Goal: Task Accomplishment & Management: Manage account settings

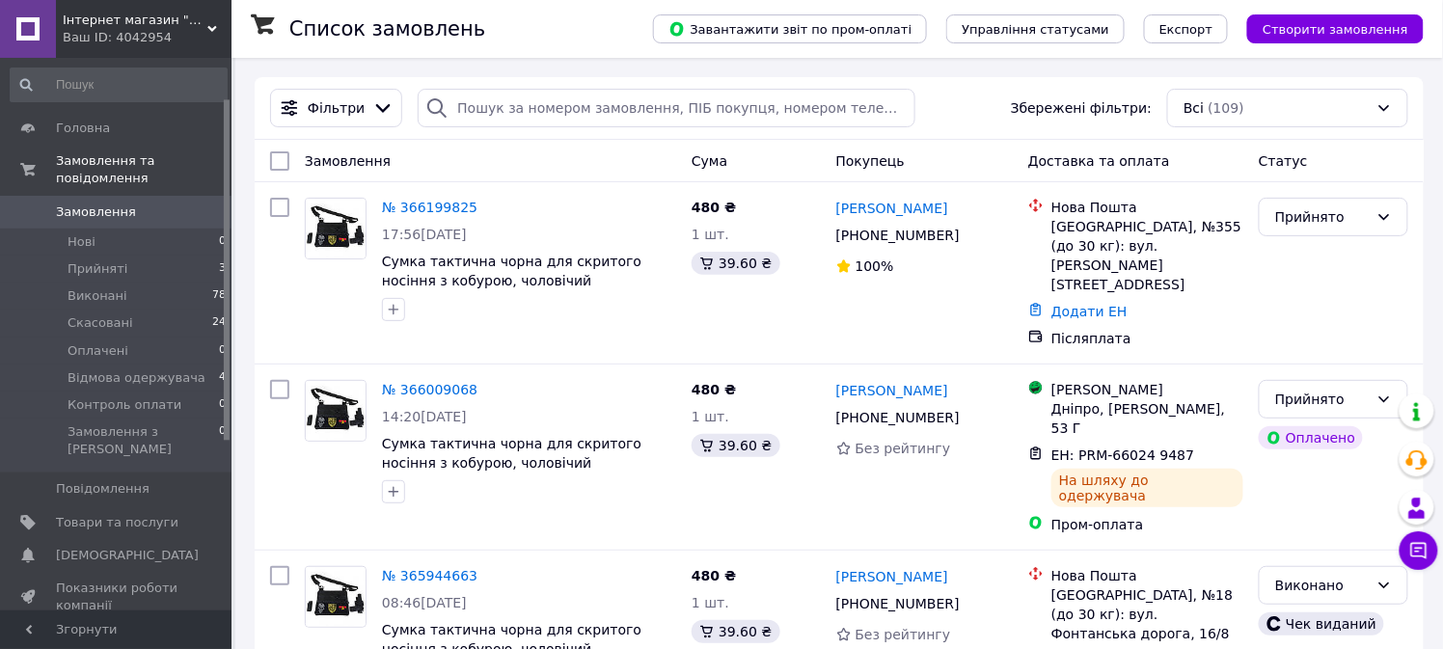
scroll to position [65, 0]
click at [104, 260] on span "Прийняті" at bounding box center [98, 268] width 60 height 17
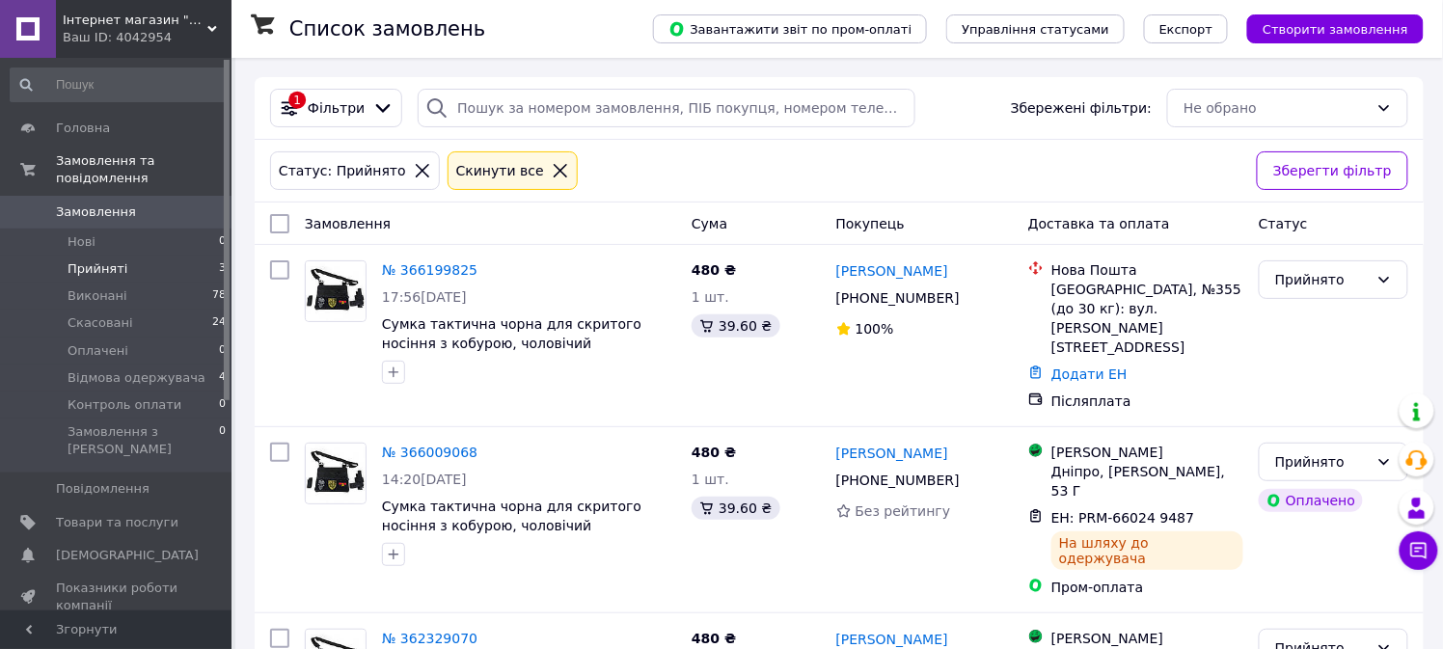
scroll to position [70, 0]
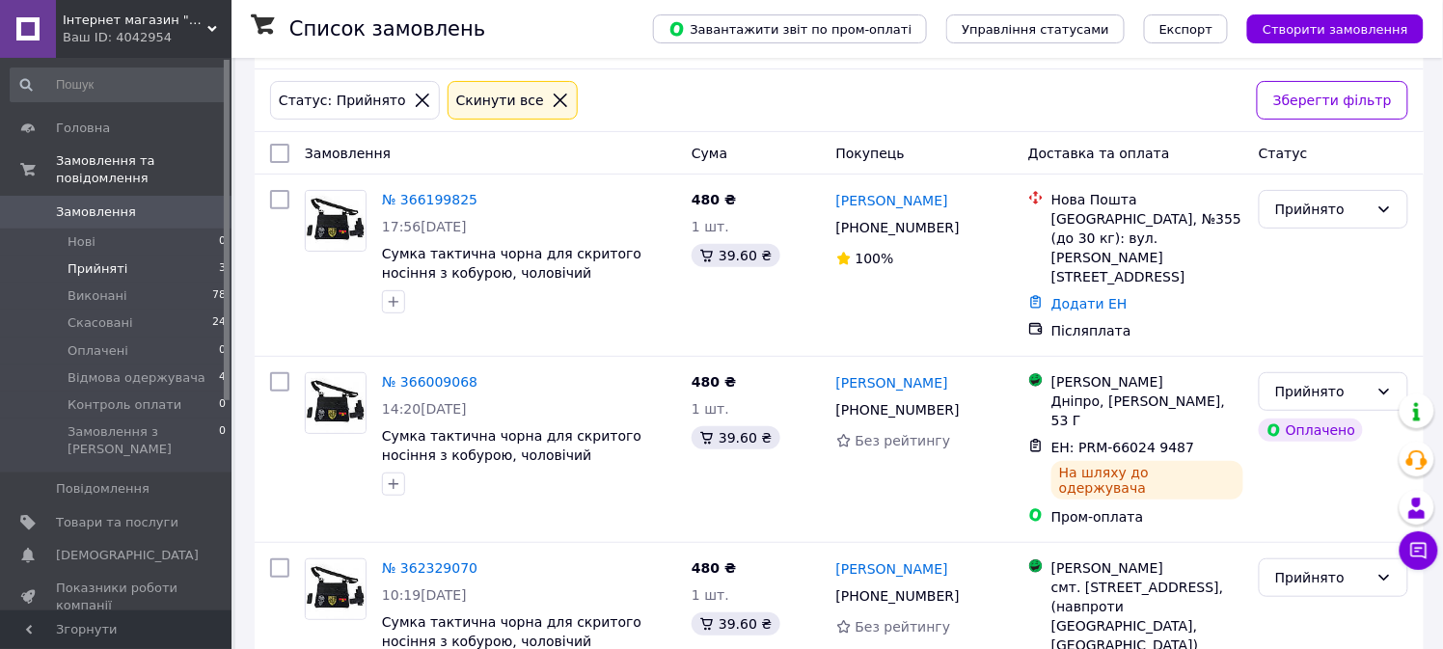
click at [106, 260] on span "Прийняті" at bounding box center [98, 268] width 60 height 17
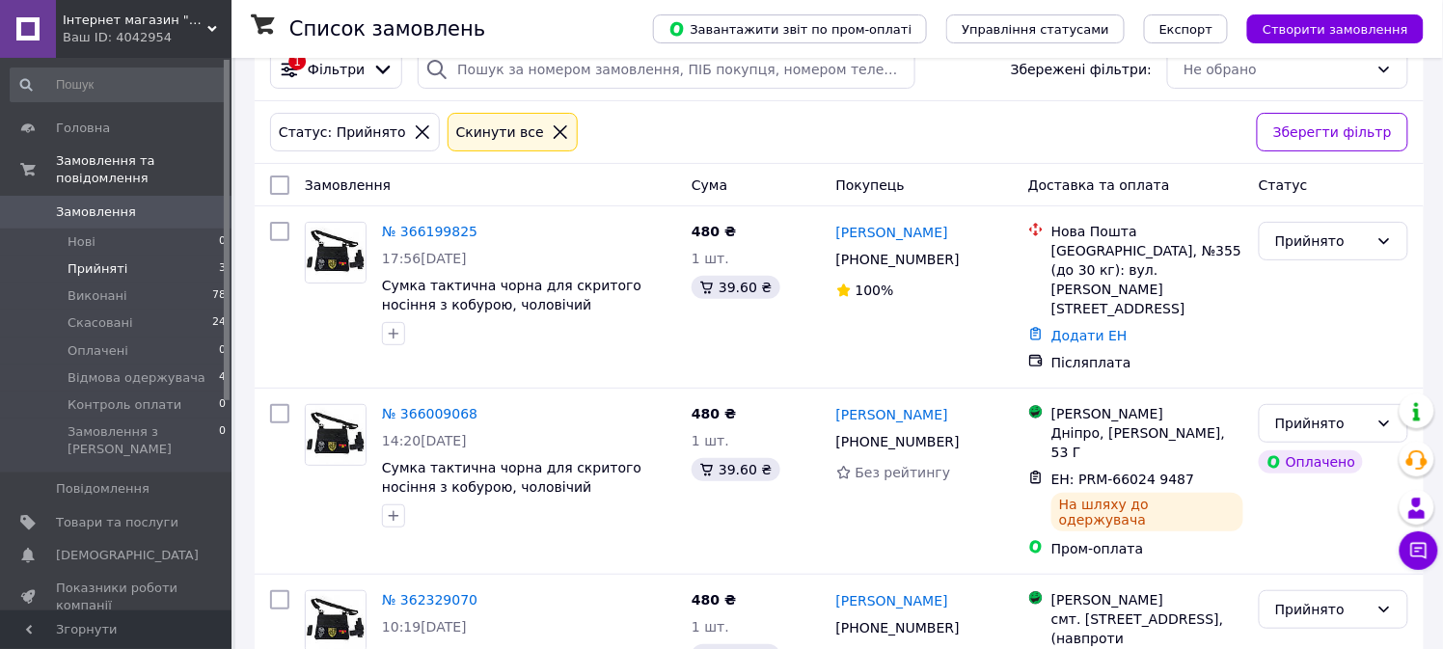
scroll to position [22, 0]
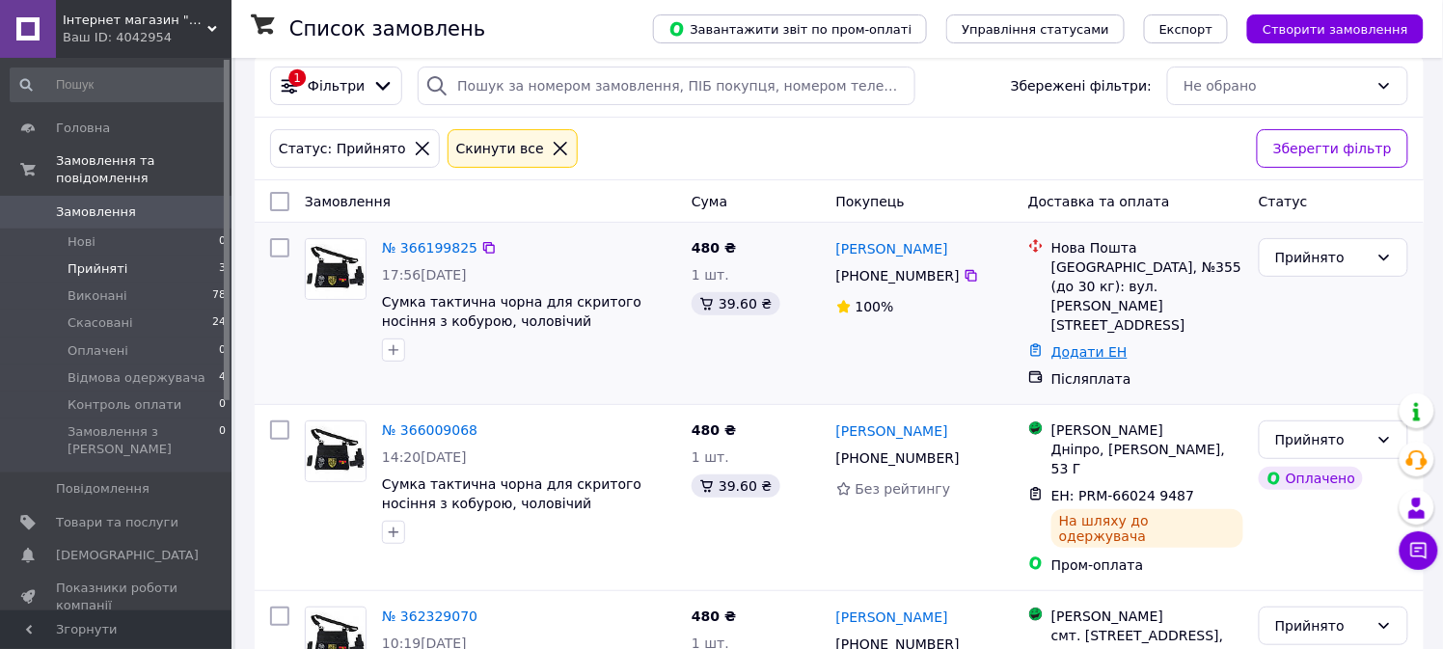
click at [1064, 344] on link "Додати ЕН" at bounding box center [1089, 351] width 76 height 15
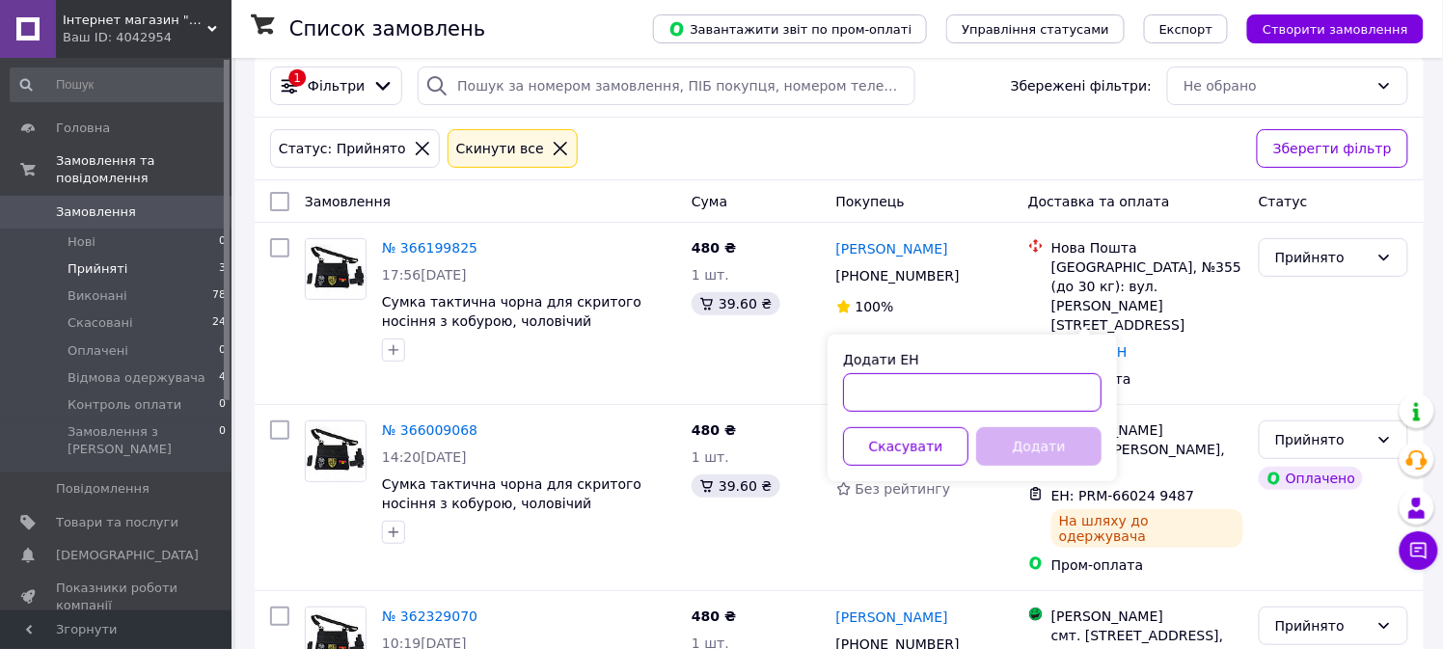
click at [883, 395] on input "Додати ЕН" at bounding box center [972, 392] width 259 height 39
type input "59001474847802"
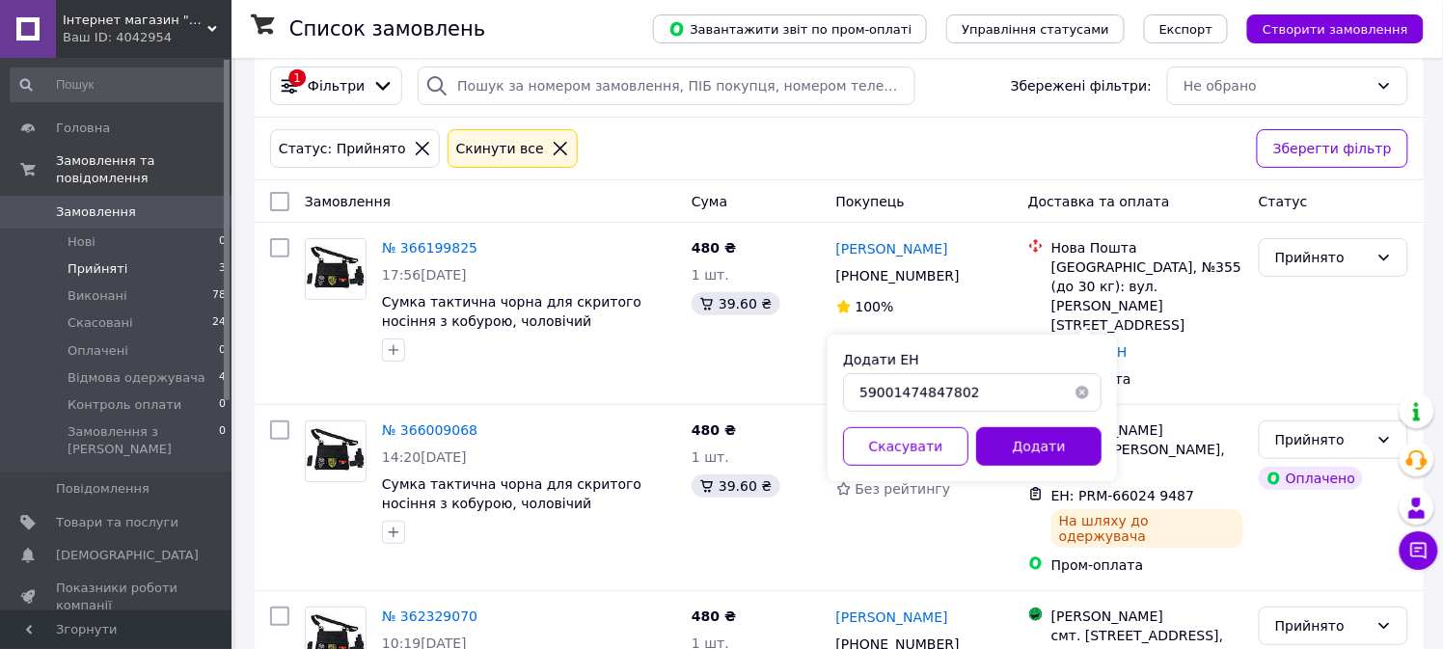
click at [1049, 438] on button "Додати" at bounding box center [1038, 446] width 125 height 39
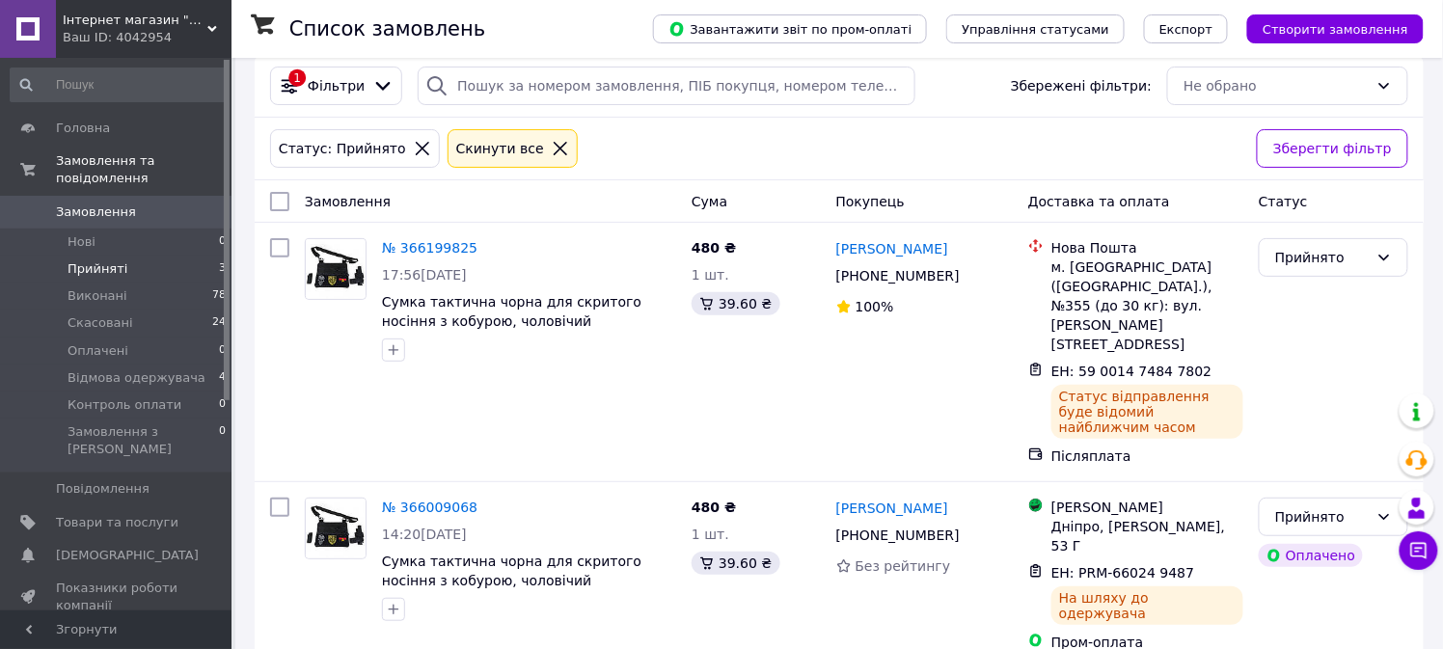
click at [84, 630] on span "Відгуки" at bounding box center [81, 638] width 50 height 17
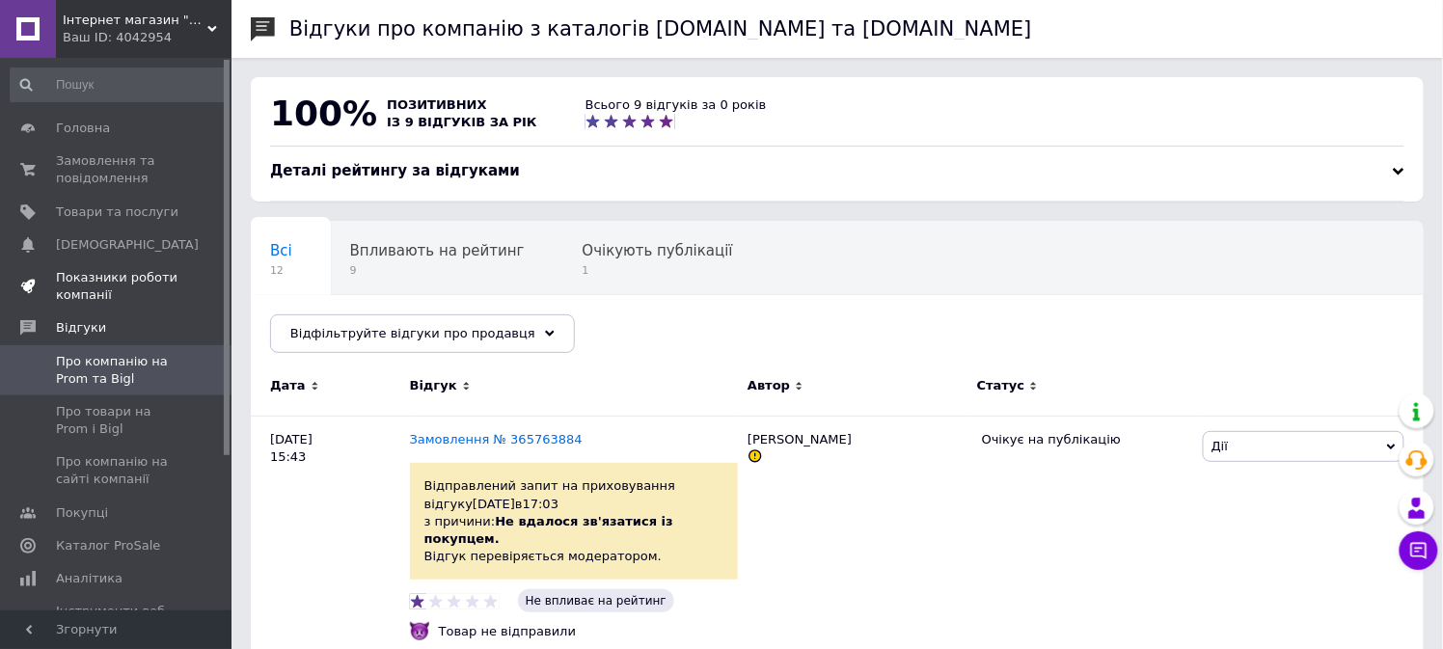
drag, startPoint x: 225, startPoint y: 408, endPoint x: 222, endPoint y: 305, distance: 103.3
click at [222, 305] on div "Головна Замовлення та повідомлення 0 0 Товари та послуги Сповіщення 0 0 Показни…" at bounding box center [116, 334] width 232 height 553
click at [107, 166] on span "Замовлення та повідомлення" at bounding box center [117, 169] width 123 height 35
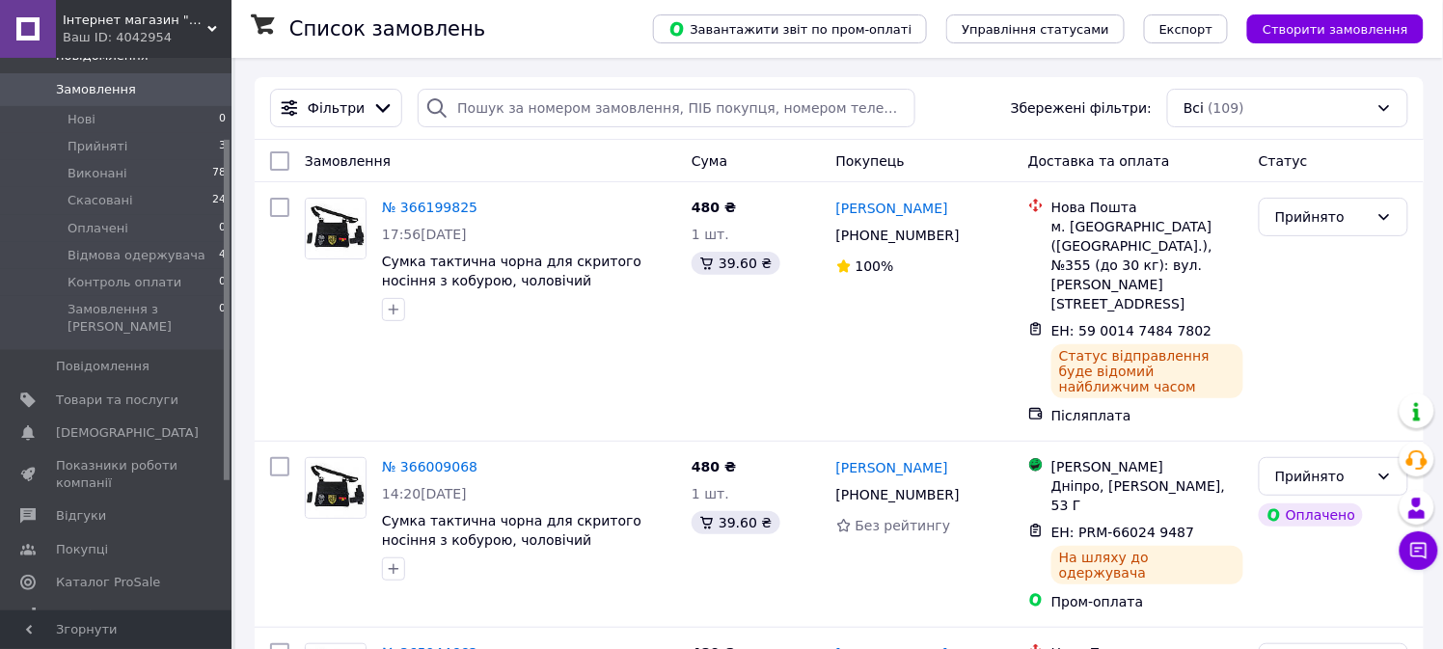
drag, startPoint x: 227, startPoint y: 378, endPoint x: 228, endPoint y: 463, distance: 84.9
click at [228, 463] on div at bounding box center [227, 310] width 6 height 341
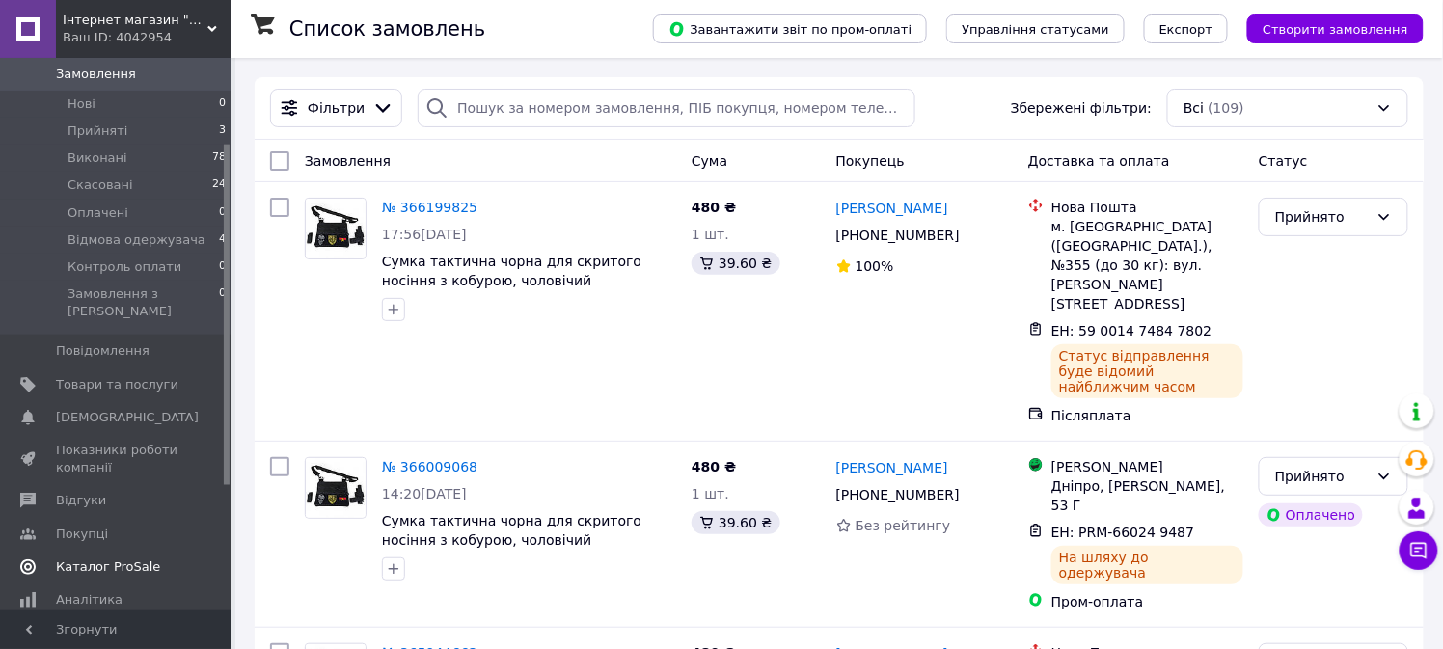
click at [119, 559] on span "Каталог ProSale" at bounding box center [108, 567] width 104 height 17
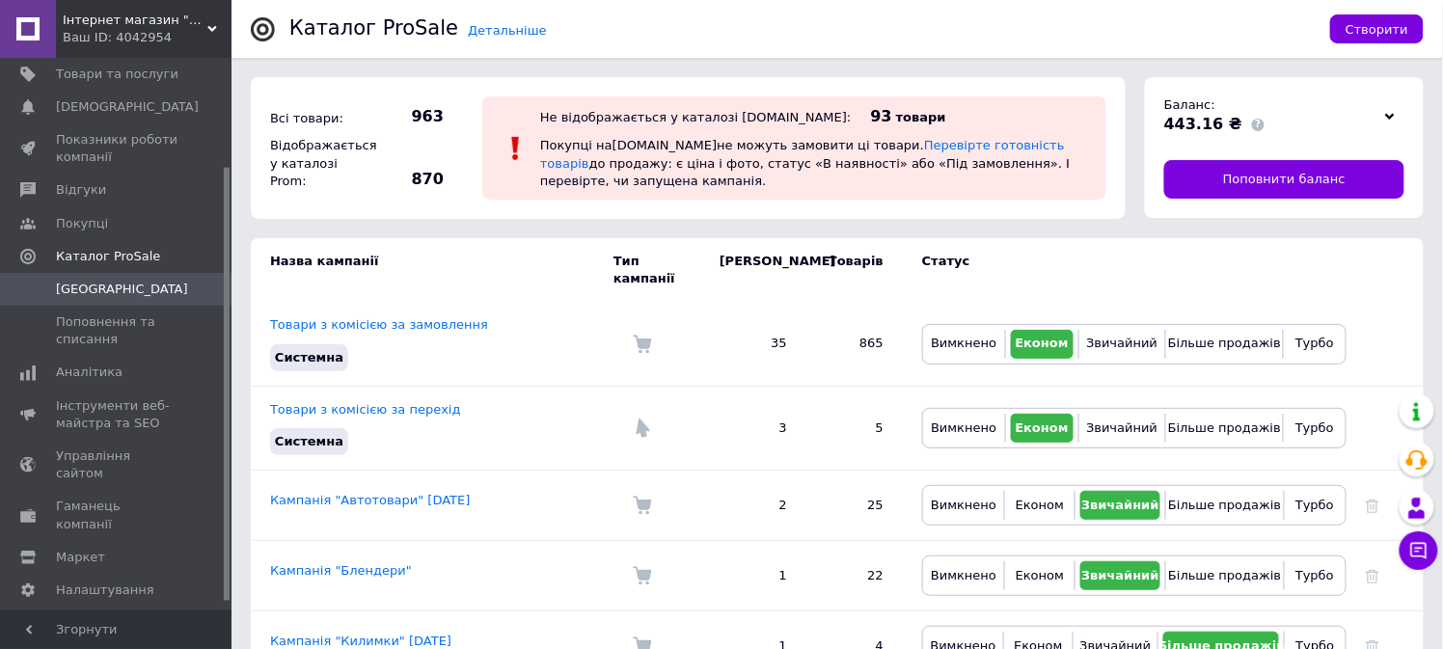
scroll to position [149, 0]
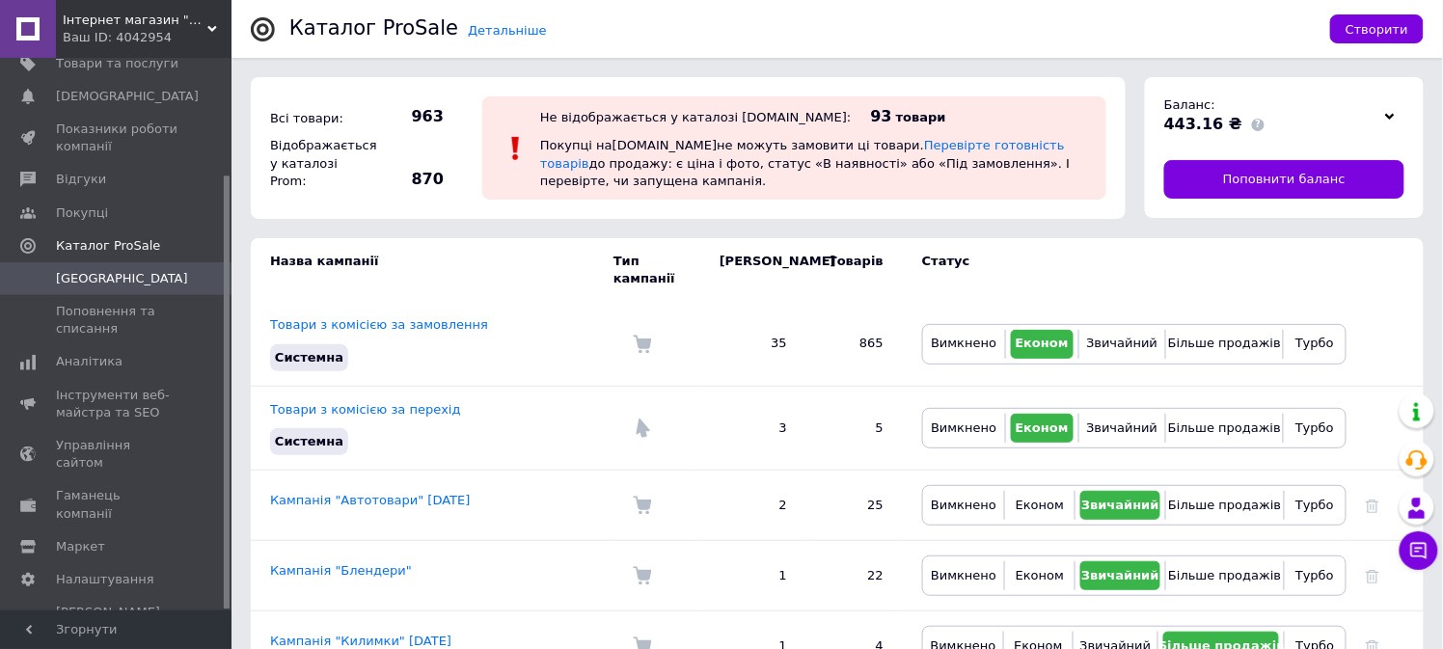
drag, startPoint x: 224, startPoint y: 439, endPoint x: 227, endPoint y: 571, distance: 132.2
click at [227, 571] on div at bounding box center [227, 392] width 6 height 433
click at [93, 360] on span "Аналітика" at bounding box center [89, 361] width 67 height 17
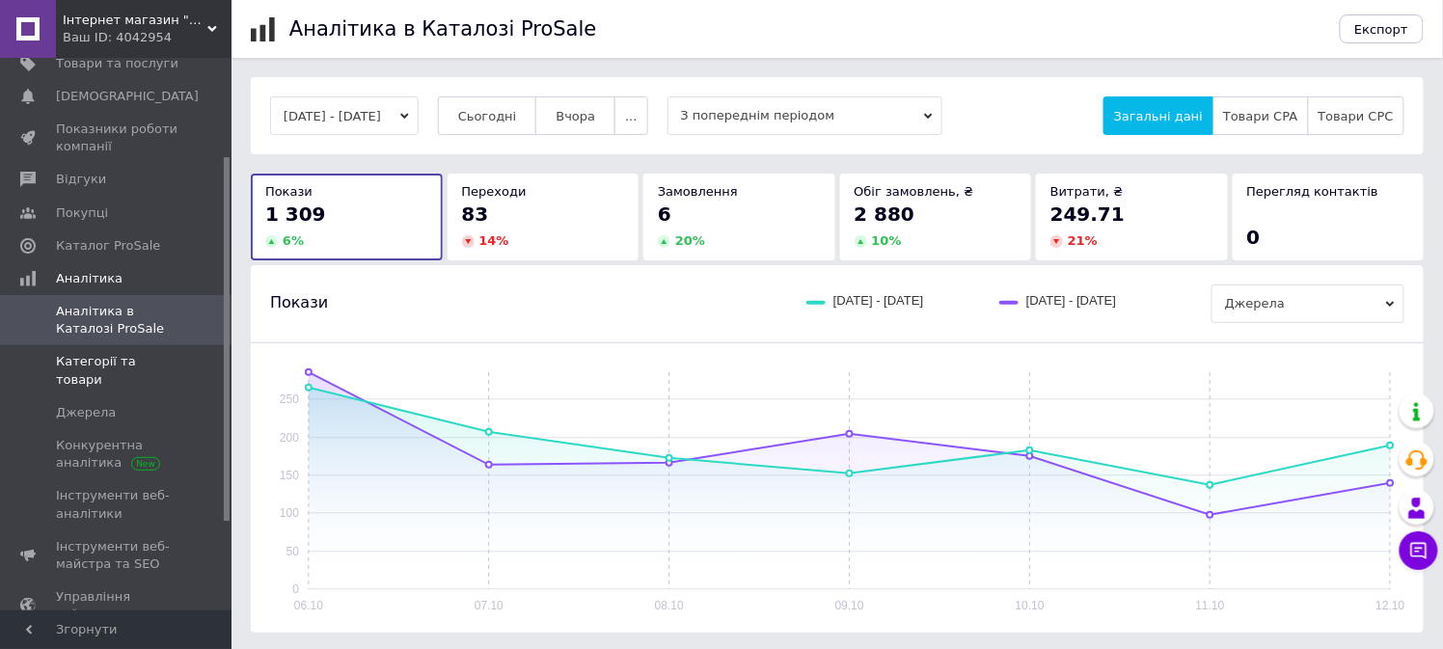
click at [131, 362] on span "Категорії та товари" at bounding box center [117, 370] width 123 height 35
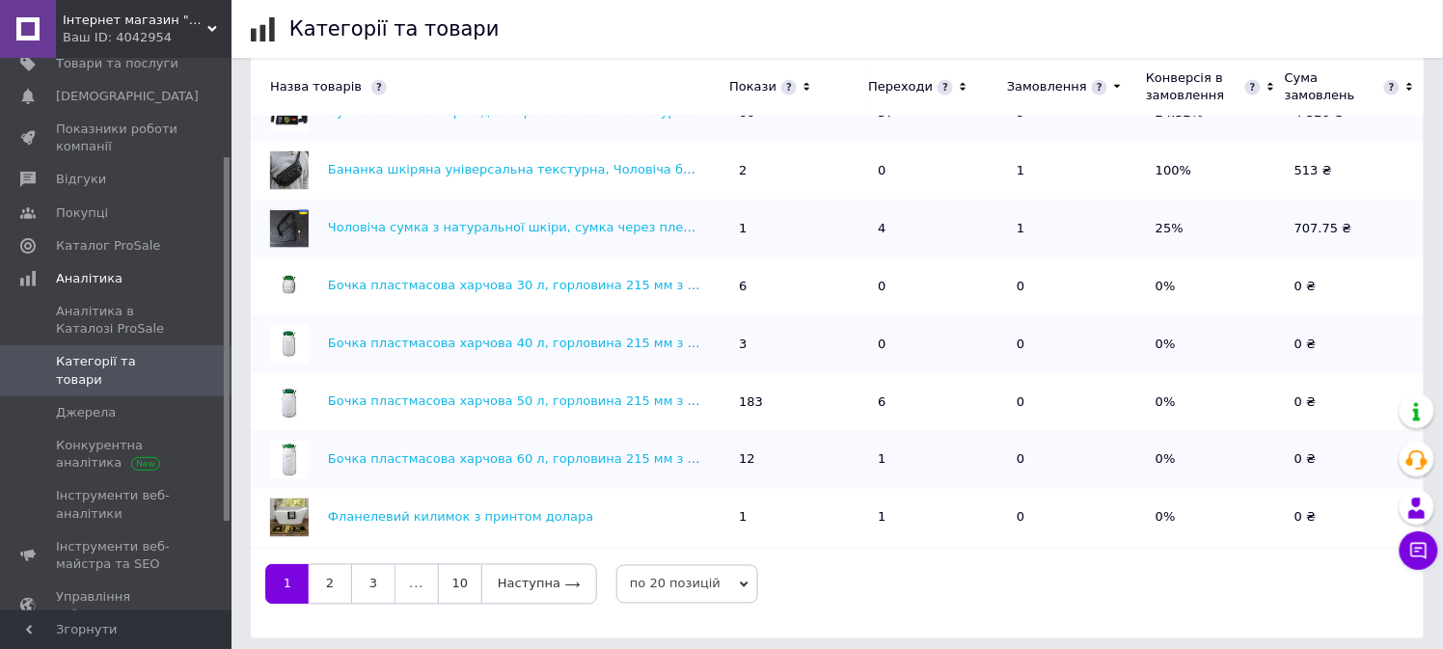
scroll to position [671, 0]
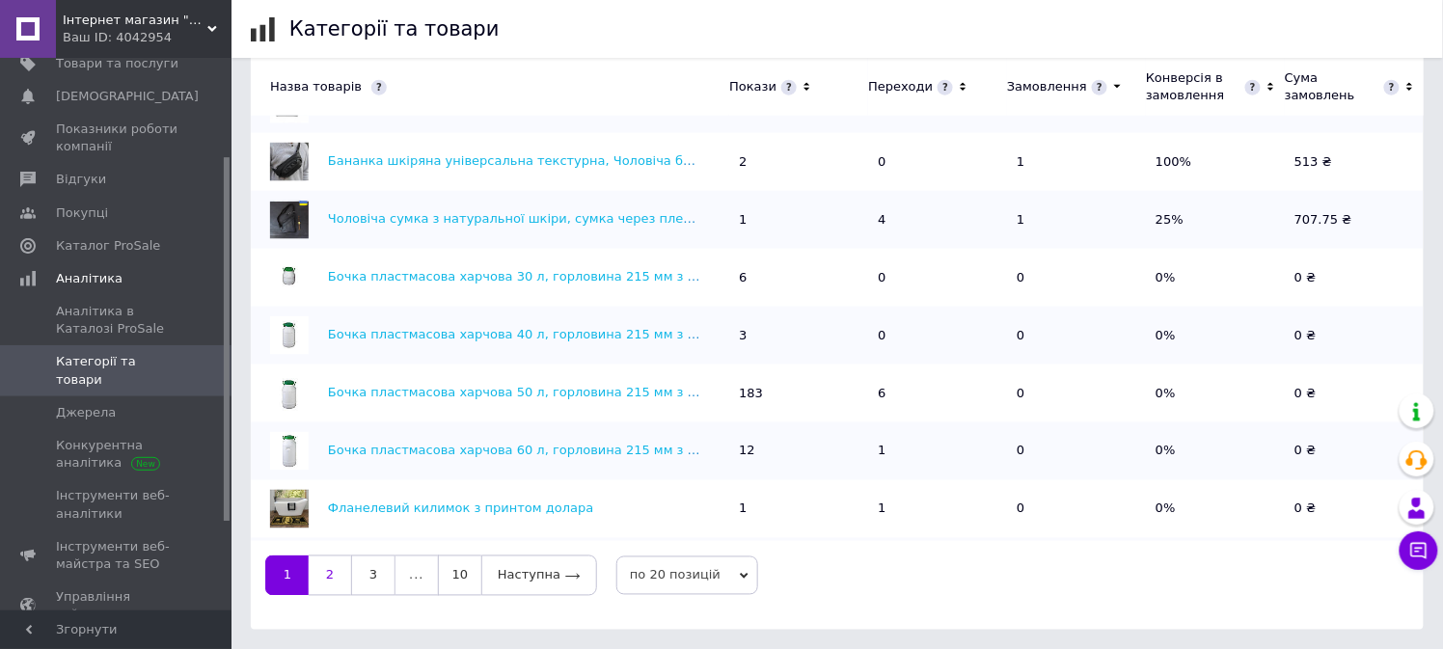
click at [325, 573] on link "2" at bounding box center [330, 576] width 42 height 41
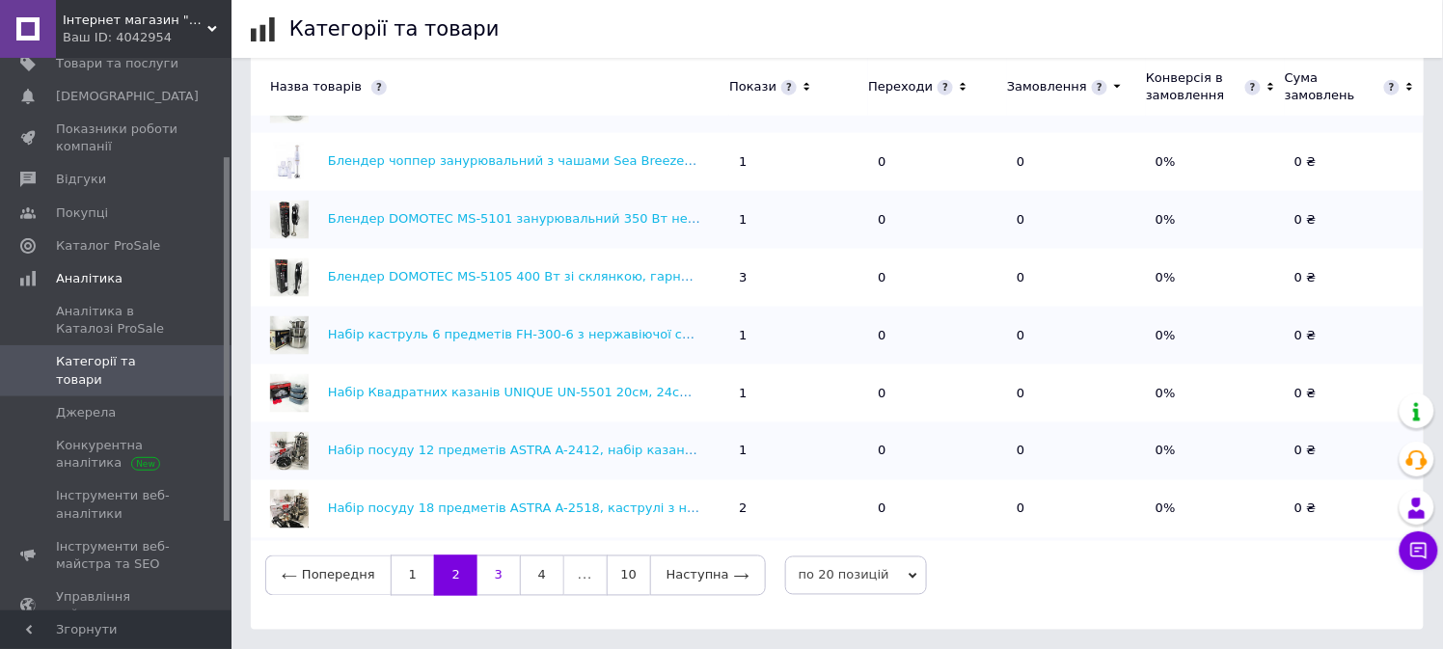
click at [488, 576] on link "3" at bounding box center [498, 576] width 42 height 41
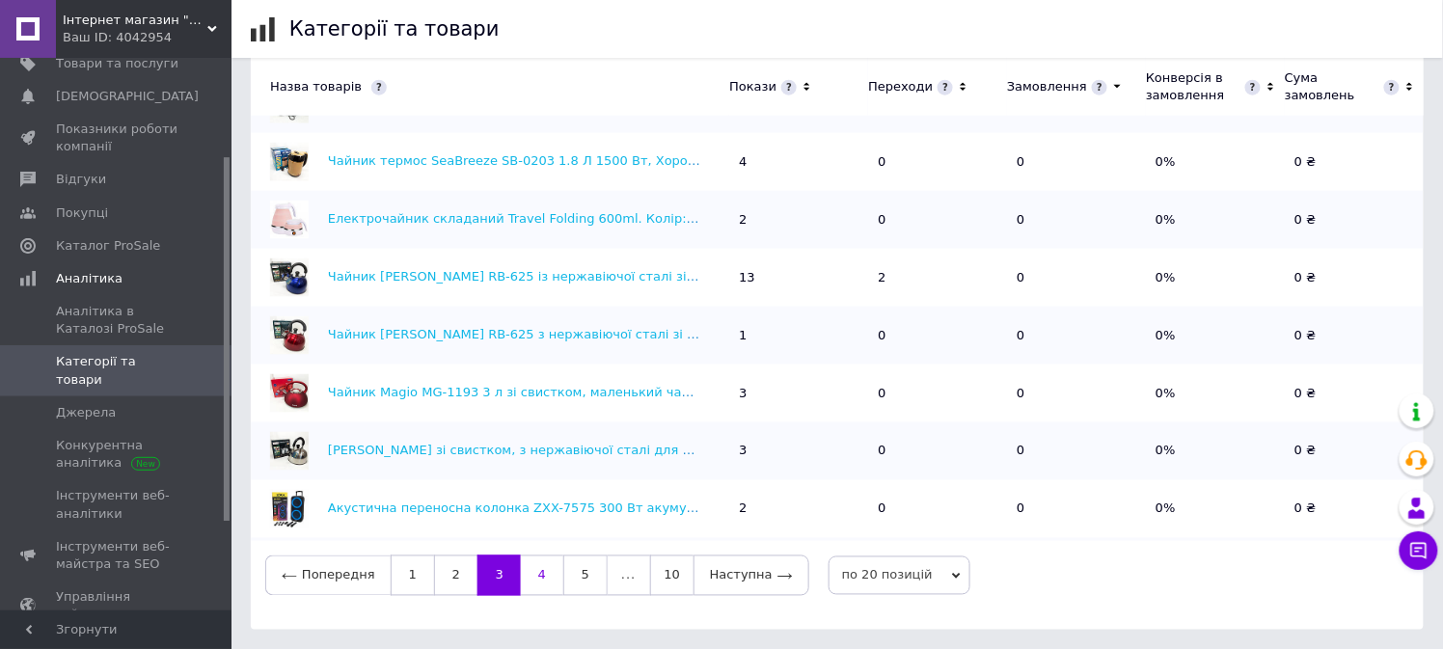
click at [533, 576] on link "4" at bounding box center [542, 576] width 42 height 41
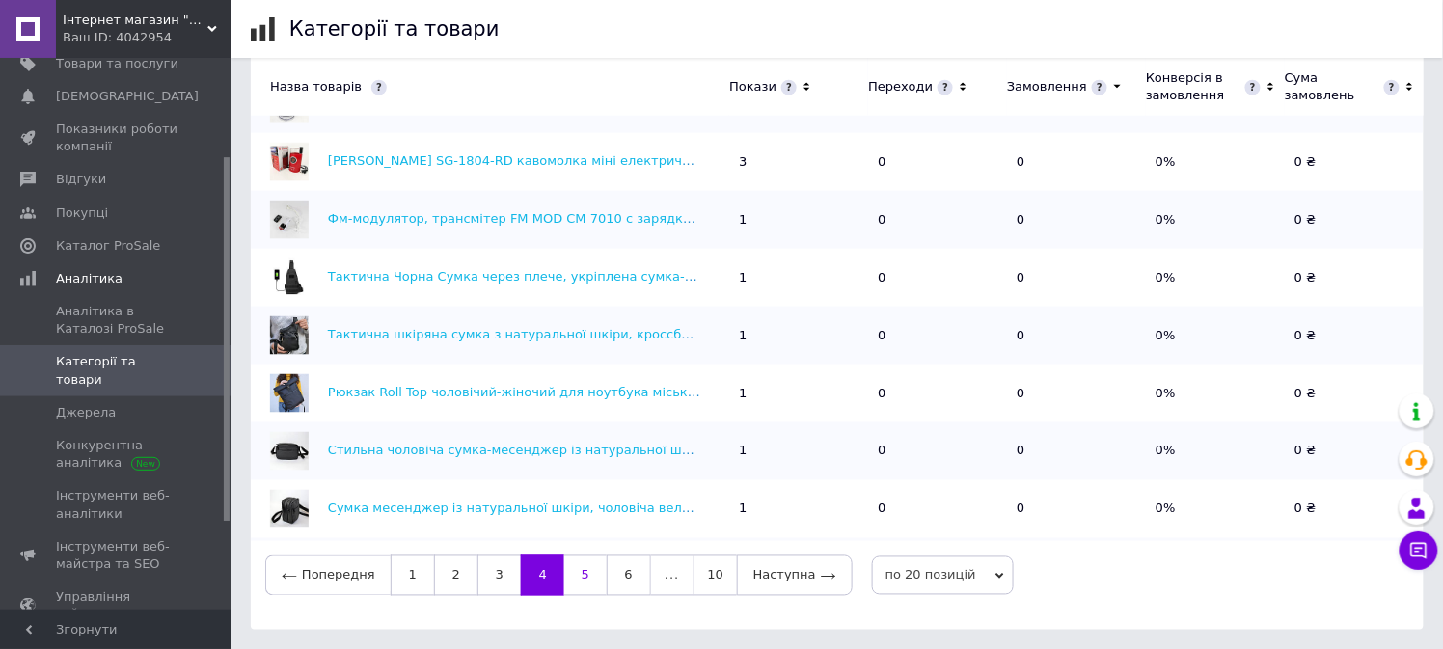
click at [577, 569] on link "5" at bounding box center [585, 576] width 42 height 41
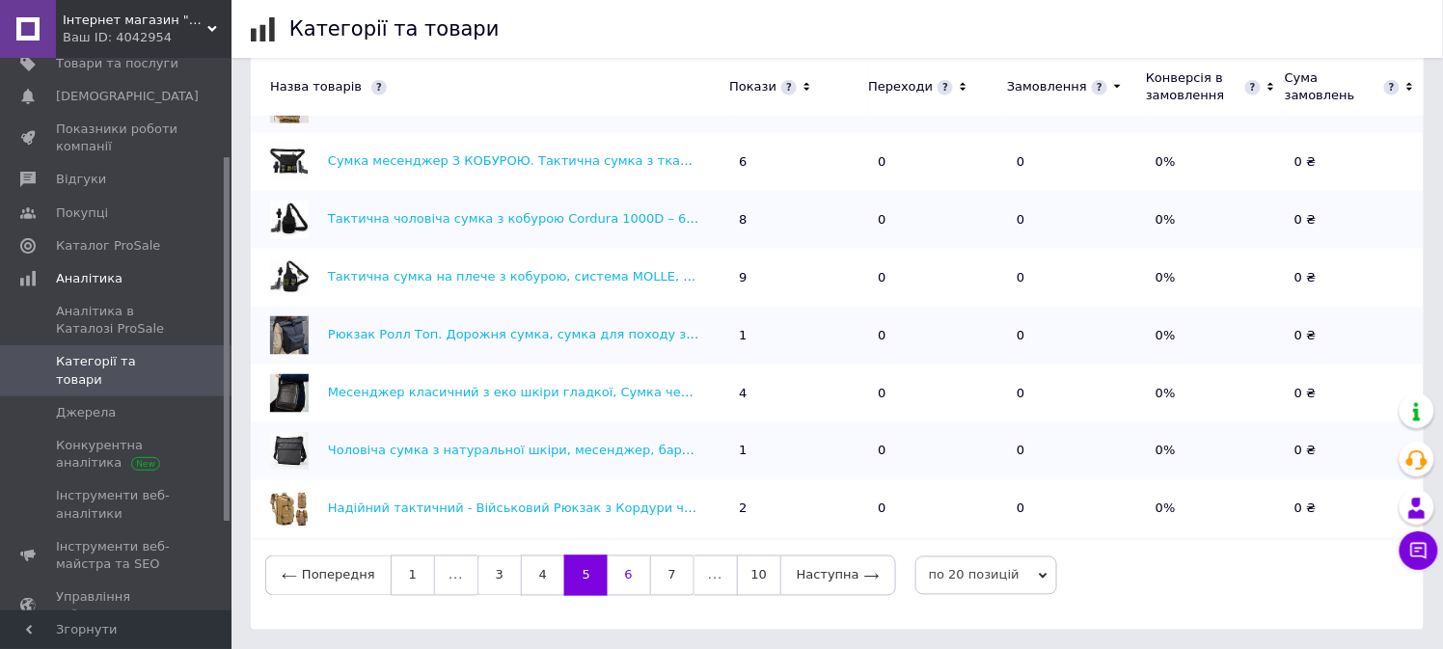
click at [617, 572] on link "6" at bounding box center [629, 576] width 42 height 41
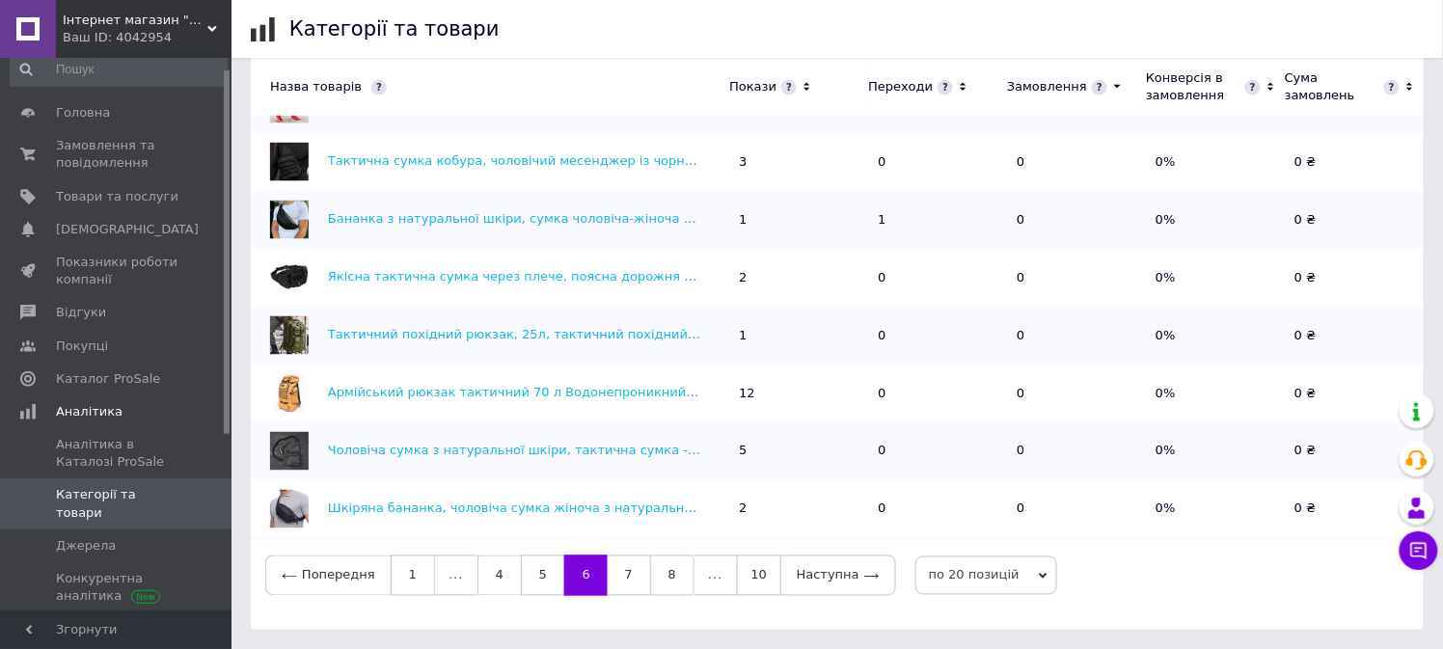
drag, startPoint x: 228, startPoint y: 248, endPoint x: 232, endPoint y: 160, distance: 87.9
click at [96, 195] on span "Товари та послуги" at bounding box center [117, 197] width 123 height 17
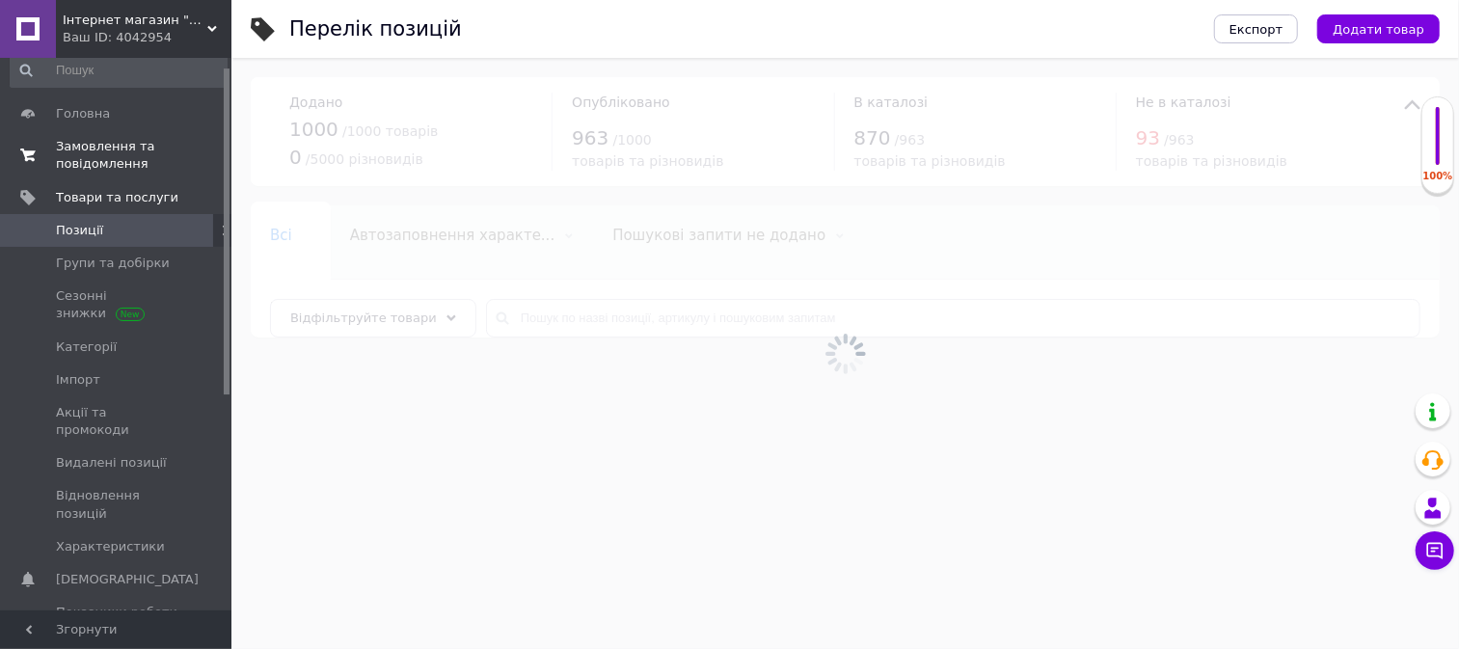
click at [101, 160] on span "Замовлення та повідомлення" at bounding box center [117, 155] width 123 height 35
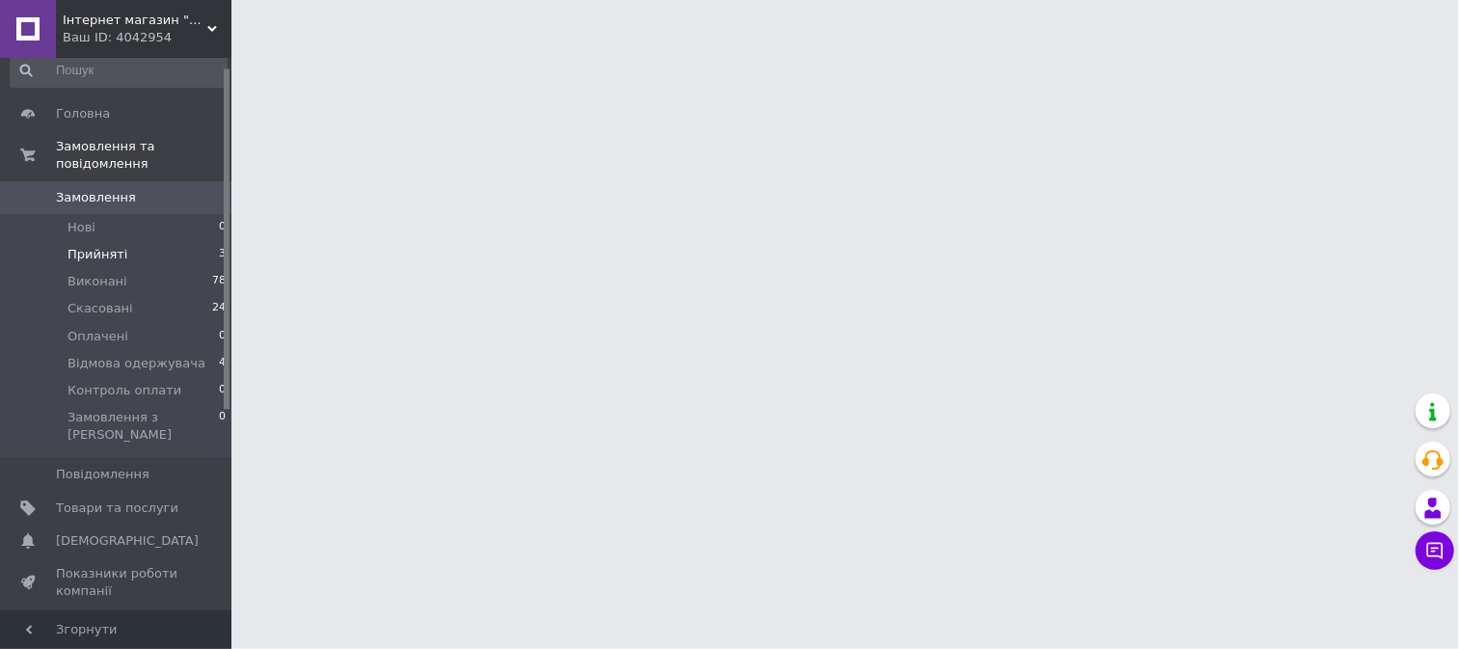
click at [102, 246] on span "Прийняті" at bounding box center [98, 254] width 60 height 17
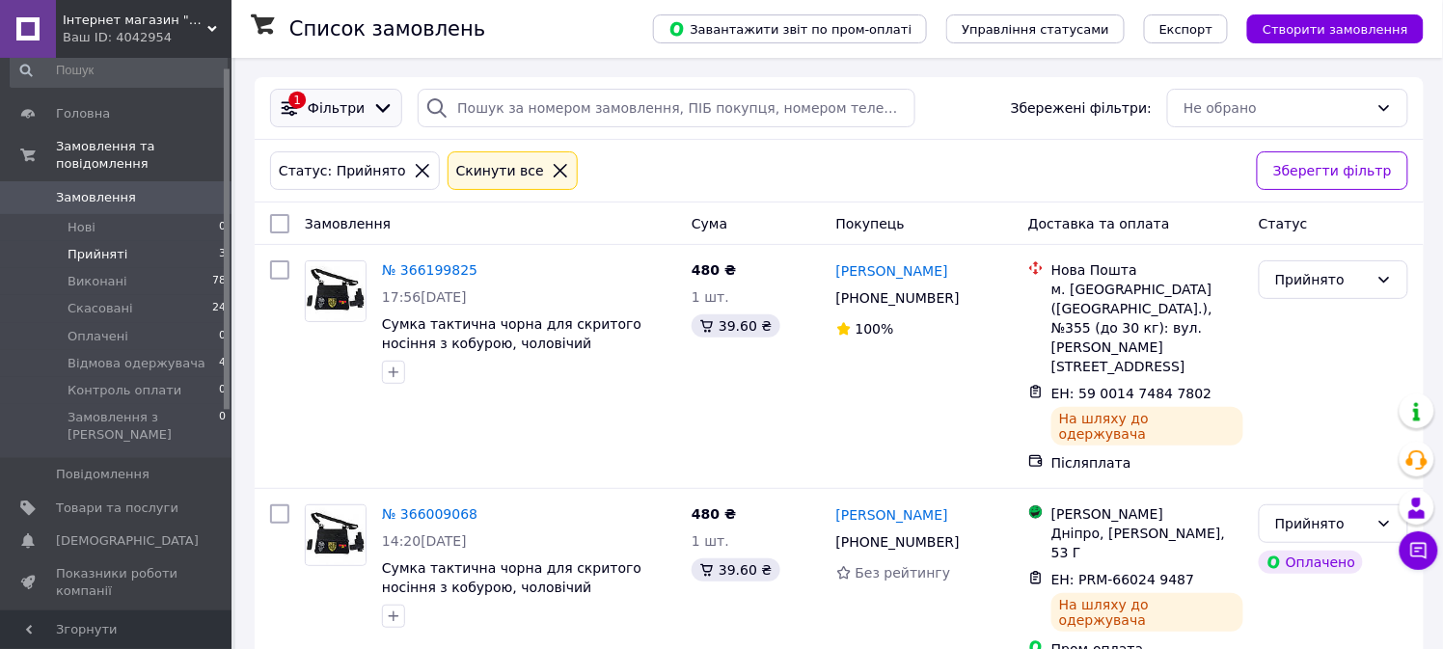
click at [376, 100] on icon at bounding box center [382, 107] width 21 height 21
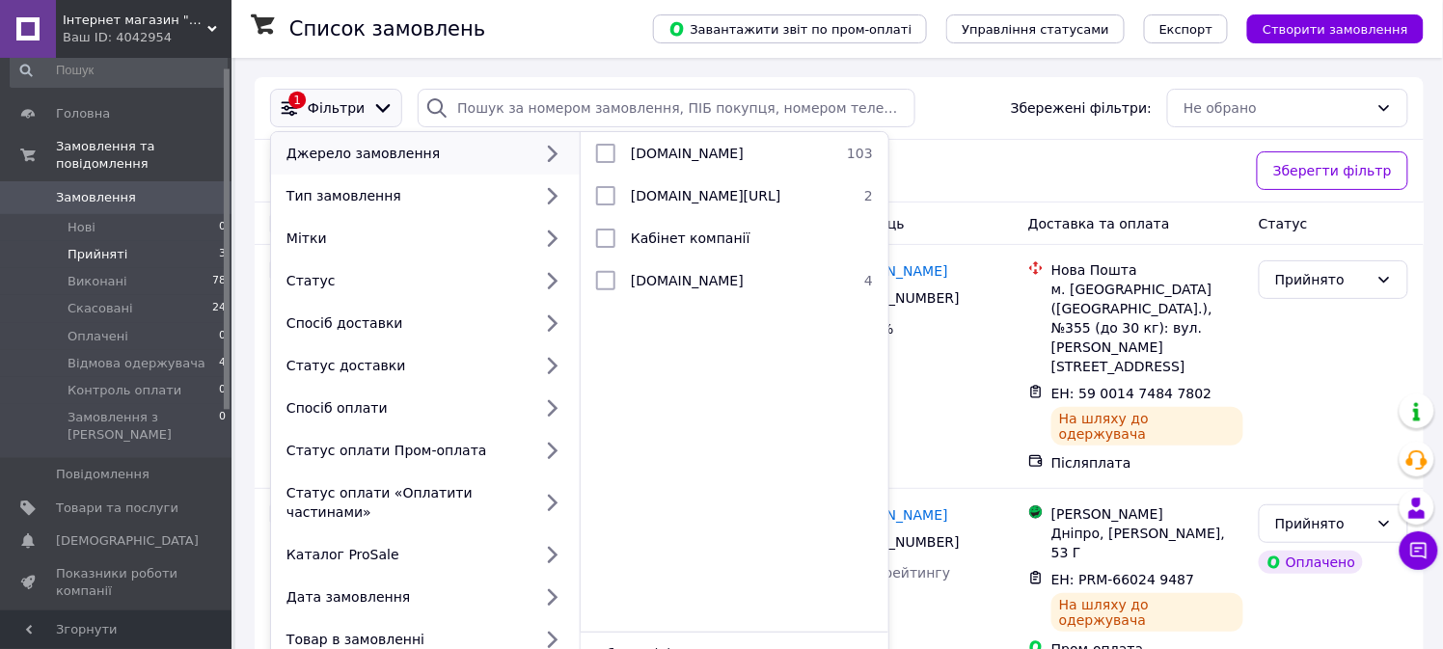
click at [376, 108] on icon at bounding box center [383, 108] width 14 height 9
